Goal: Information Seeking & Learning: Learn about a topic

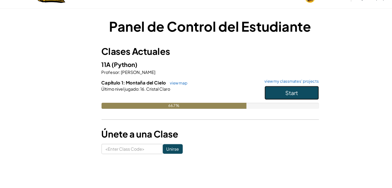
click at [277, 94] on button "Start" at bounding box center [266, 91] width 46 height 12
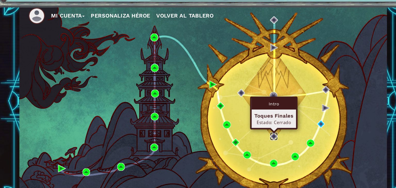
click at [250, 126] on img at bounding box center [250, 128] width 7 height 7
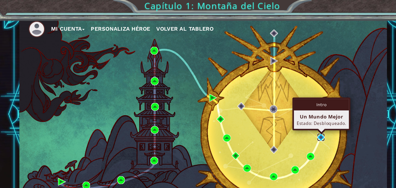
click at [289, 118] on img at bounding box center [291, 117] width 7 height 7
